Goal: Task Accomplishment & Management: Manage account settings

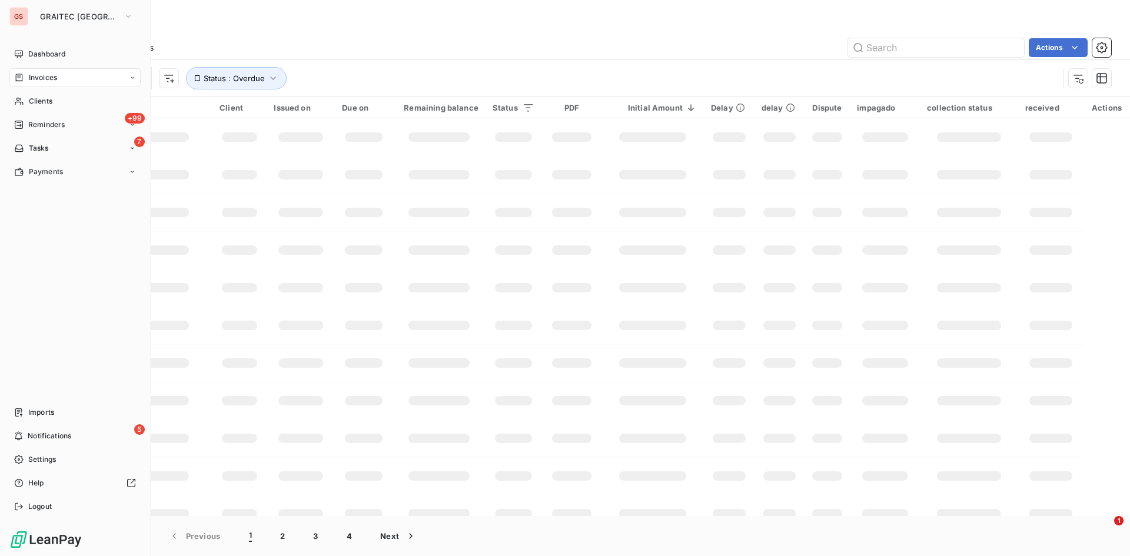
click at [17, 71] on div "Invoices" at bounding box center [74, 77] width 131 height 19
click at [26, 76] on div "Invoices" at bounding box center [35, 77] width 43 height 11
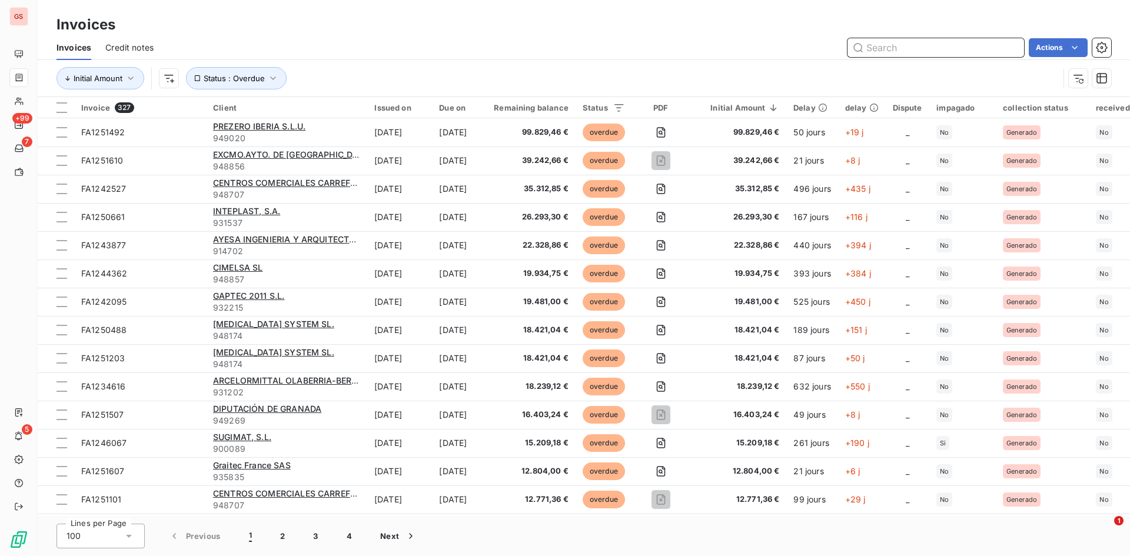
click at [922, 45] on input "text" at bounding box center [935, 47] width 177 height 19
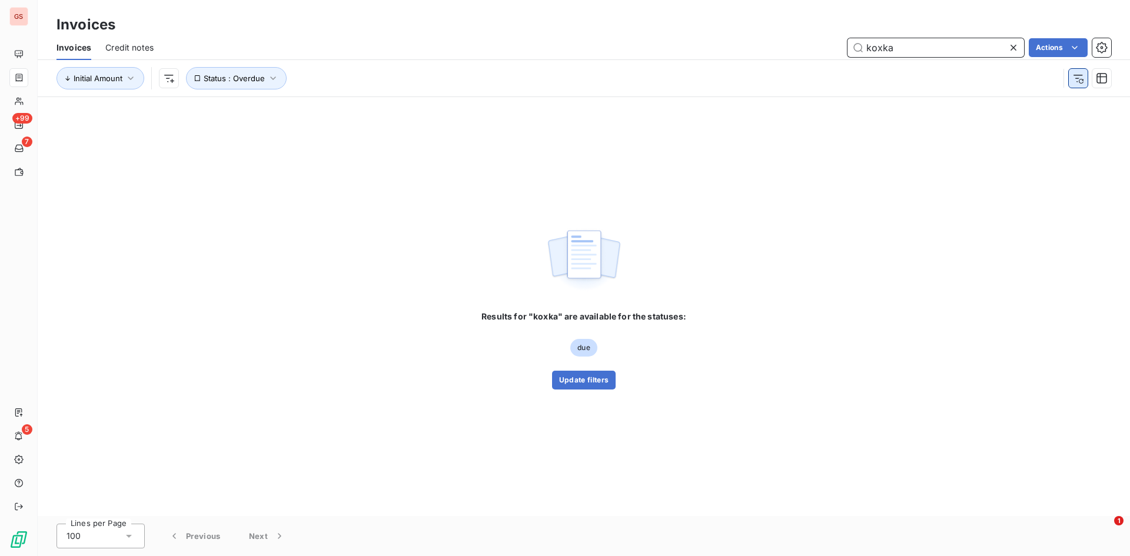
type input "koxka"
click at [1074, 73] on icon "button" at bounding box center [1078, 78] width 12 height 12
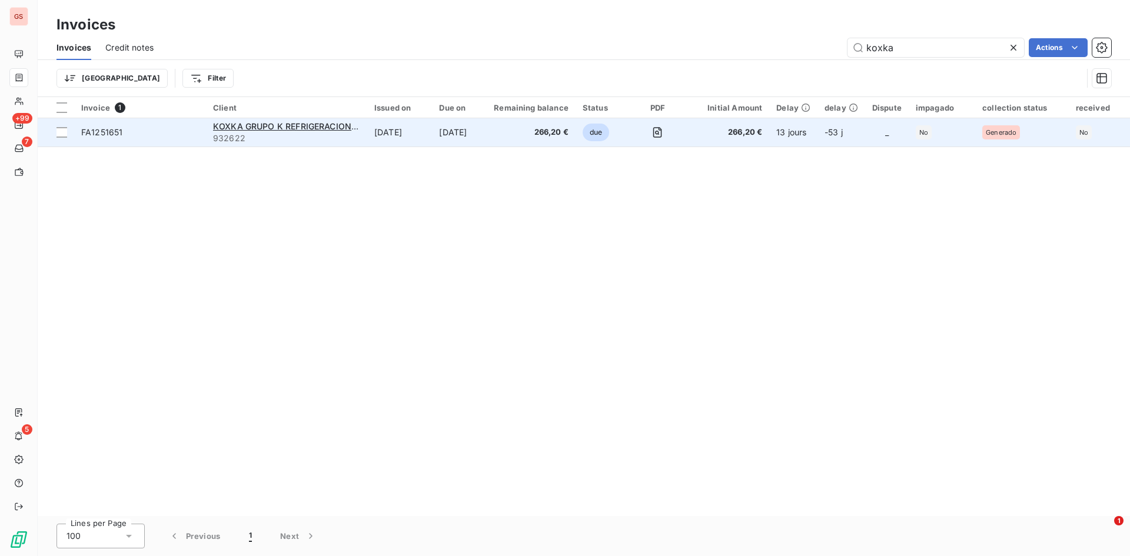
click at [452, 135] on td "[DATE]" at bounding box center [459, 132] width 55 height 28
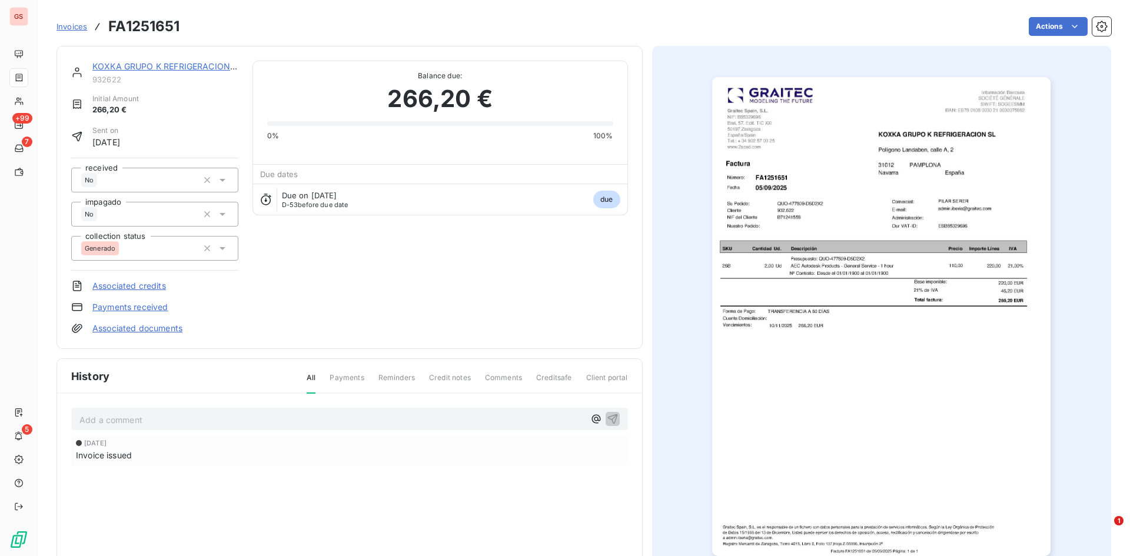
click at [287, 414] on p "Add a comment ﻿" at bounding box center [331, 419] width 505 height 15
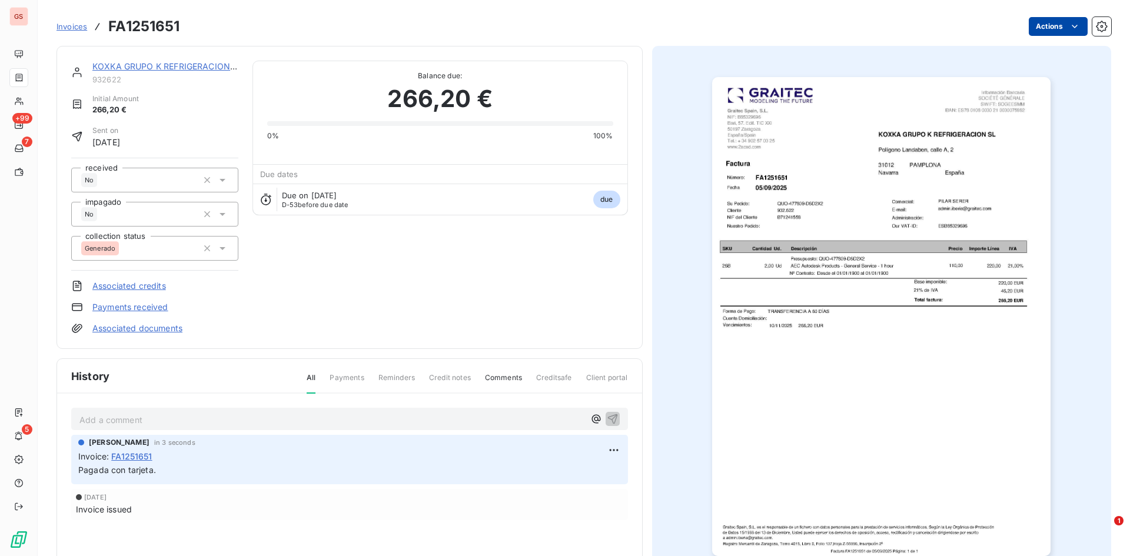
click at [1063, 34] on html "GS +99 7 5 Invoices FA1251651 Actions KOXKA GRUPO K REFRIGERACION SL 932622 Ini…" at bounding box center [565, 278] width 1130 height 556
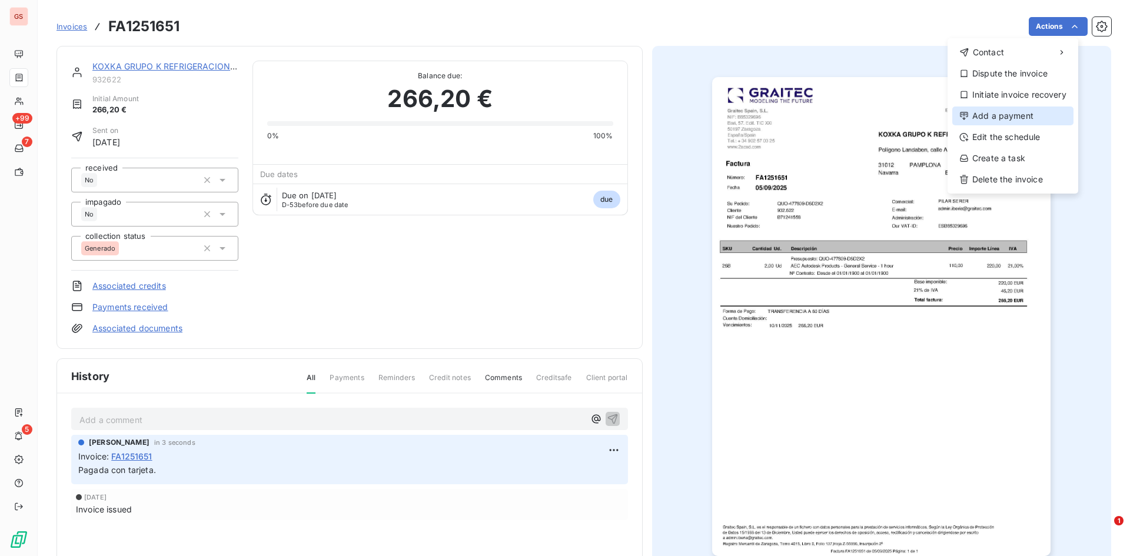
click at [1023, 116] on div "Add a payment" at bounding box center [1012, 115] width 121 height 19
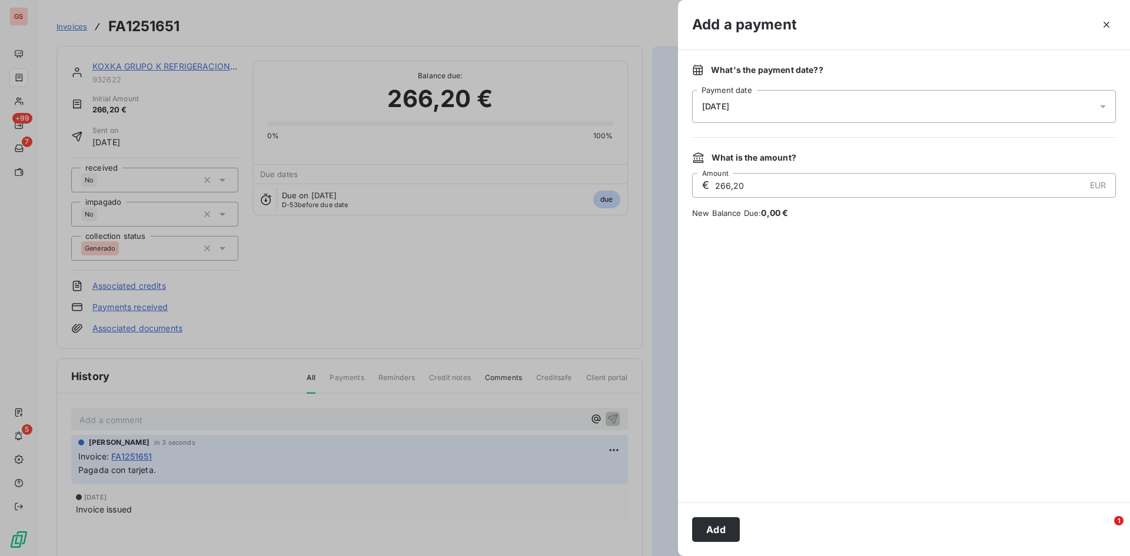
click at [735, 520] on button "Add" at bounding box center [716, 529] width 48 height 25
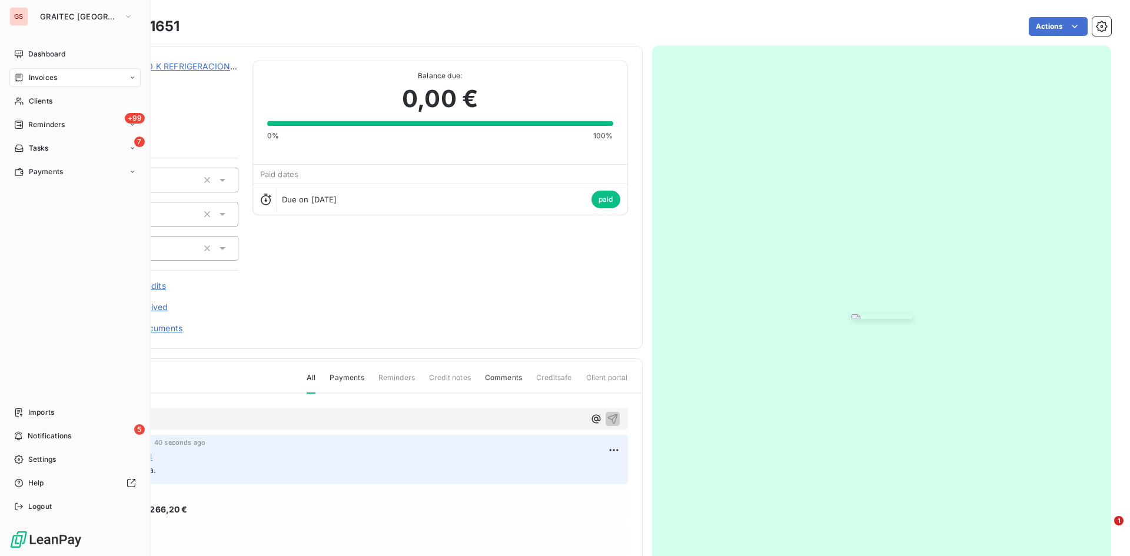
click at [22, 72] on div "Invoices" at bounding box center [74, 77] width 131 height 19
click at [28, 66] on nav "Dashboard Invoices Clients +99 Reminders 7 Tasks Payments" at bounding box center [74, 113] width 131 height 136
click at [27, 70] on div "Invoices" at bounding box center [74, 77] width 131 height 19
click at [61, 100] on div "Invoices" at bounding box center [82, 101] width 117 height 19
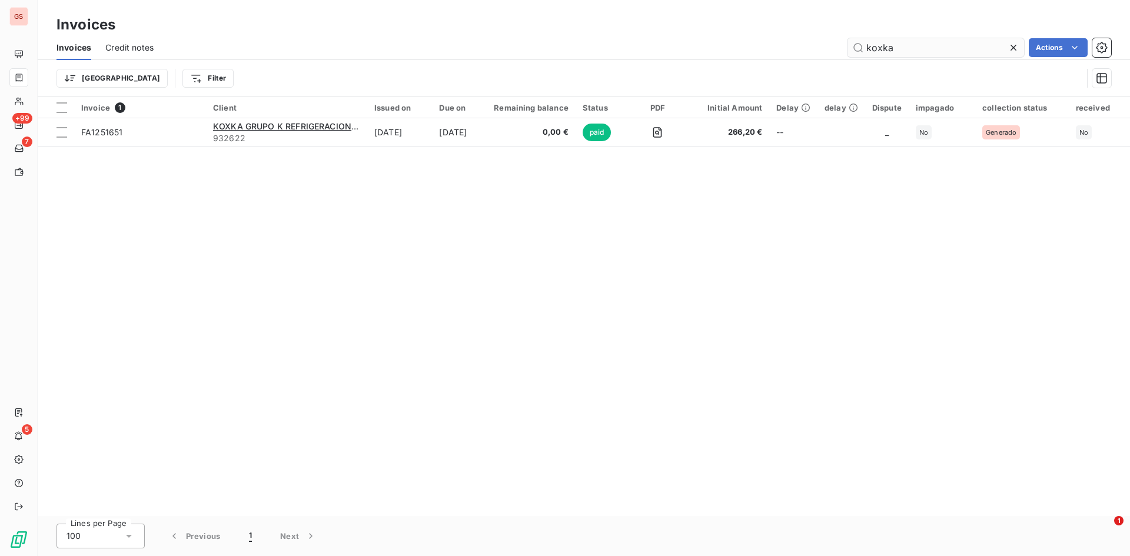
click at [862, 42] on input "koxka" at bounding box center [935, 47] width 177 height 19
drag, startPoint x: 902, startPoint y: 47, endPoint x: 792, endPoint y: 42, distance: 109.5
click at [794, 43] on div "koxka Actions" at bounding box center [639, 47] width 943 height 19
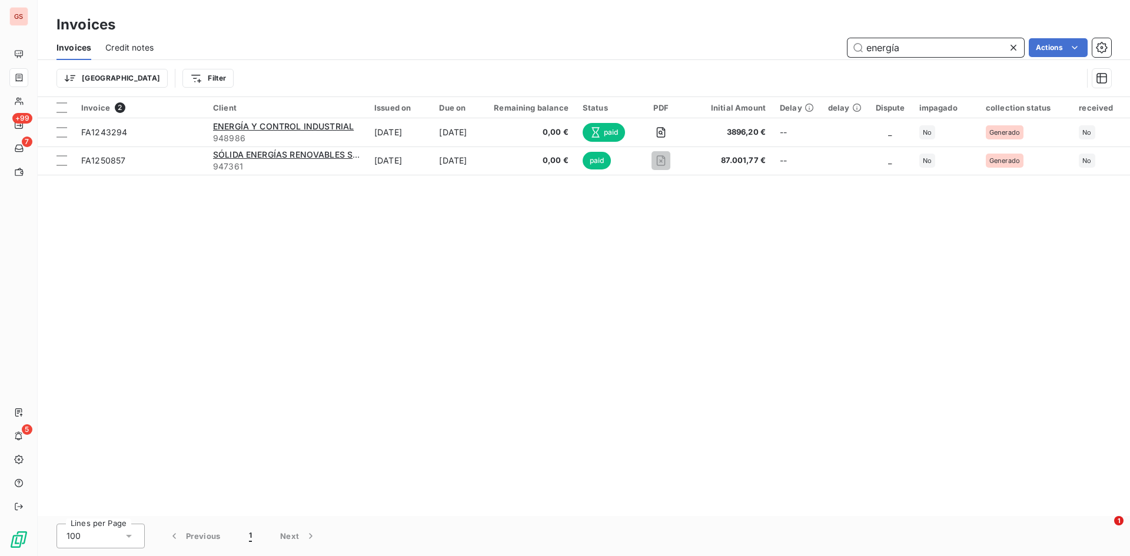
drag, startPoint x: 870, startPoint y: 48, endPoint x: 789, endPoint y: 44, distance: 81.3
click at [790, 44] on div "energía Actions" at bounding box center [639, 47] width 943 height 19
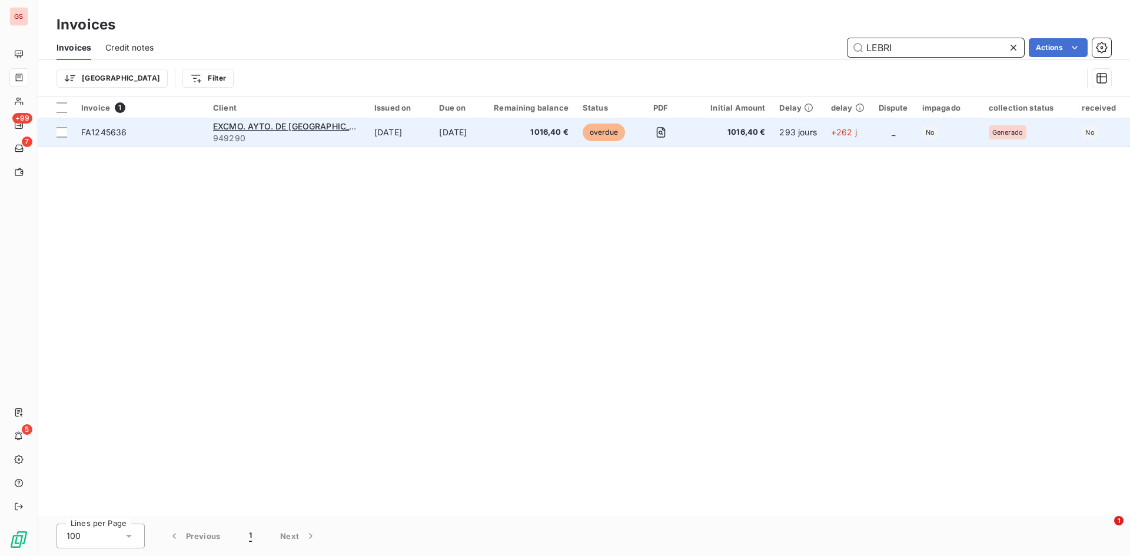
type input "LEBRI"
click at [487, 139] on td "1016,40 €" at bounding box center [531, 132] width 89 height 28
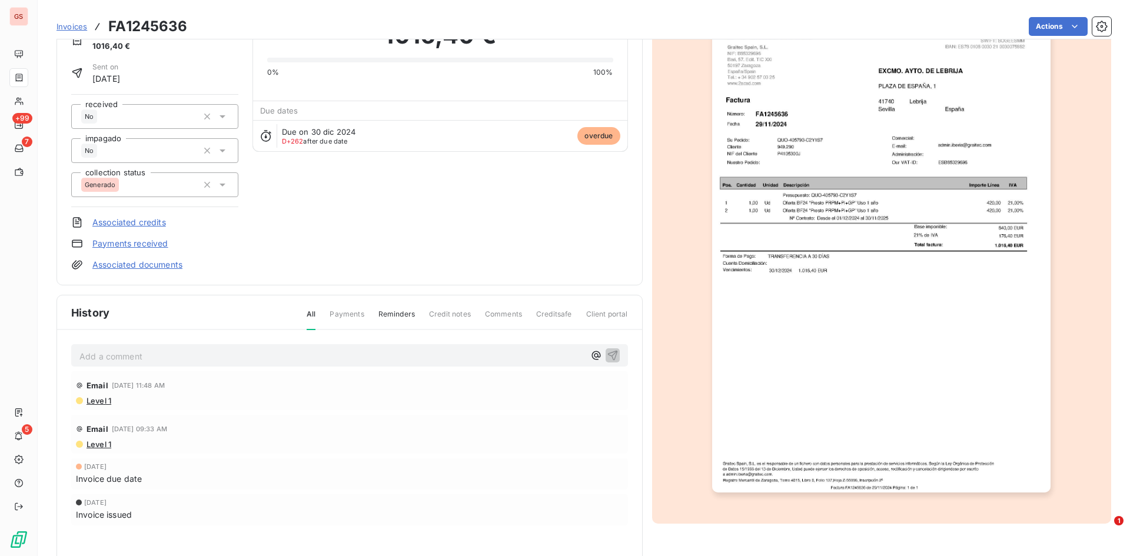
scroll to position [36, 0]
